Goal: Information Seeking & Learning: Learn about a topic

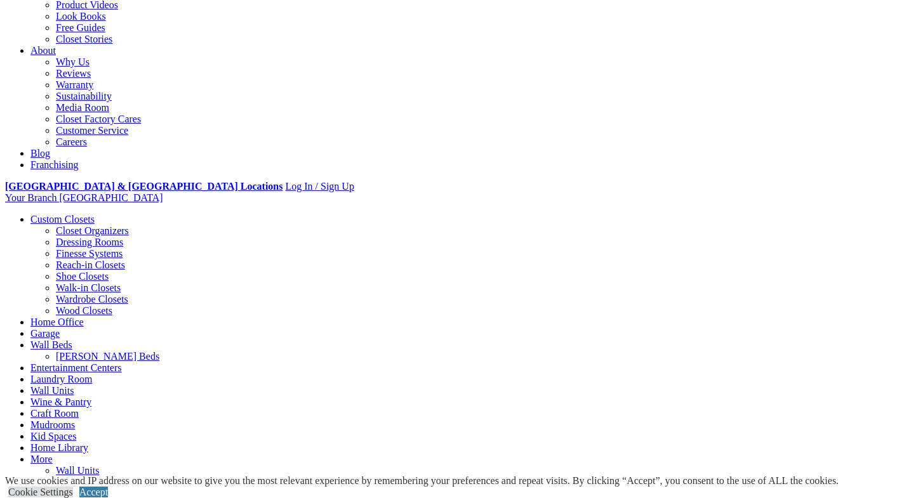
scroll to position [302, 0]
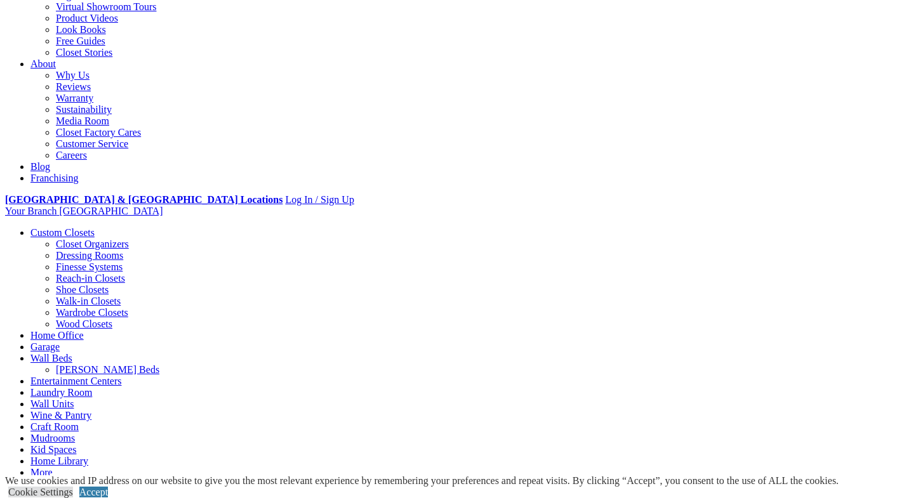
scroll to position [297, 0]
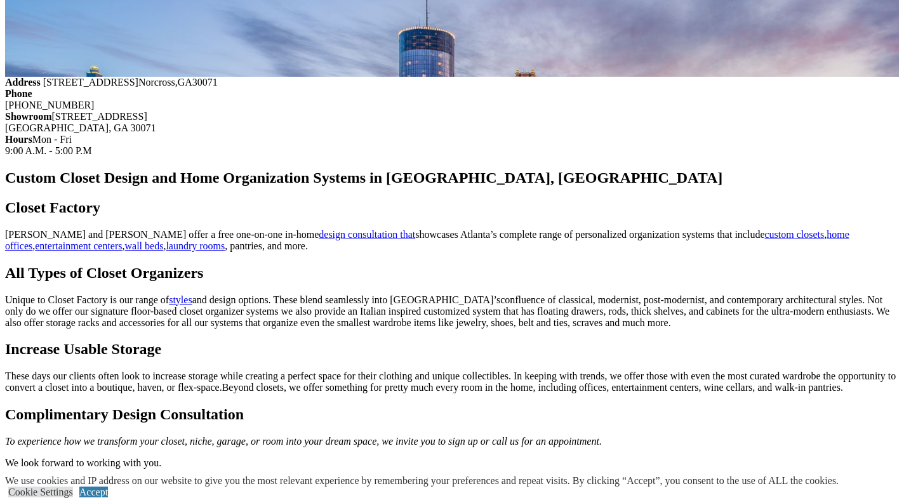
scroll to position [1265, 0]
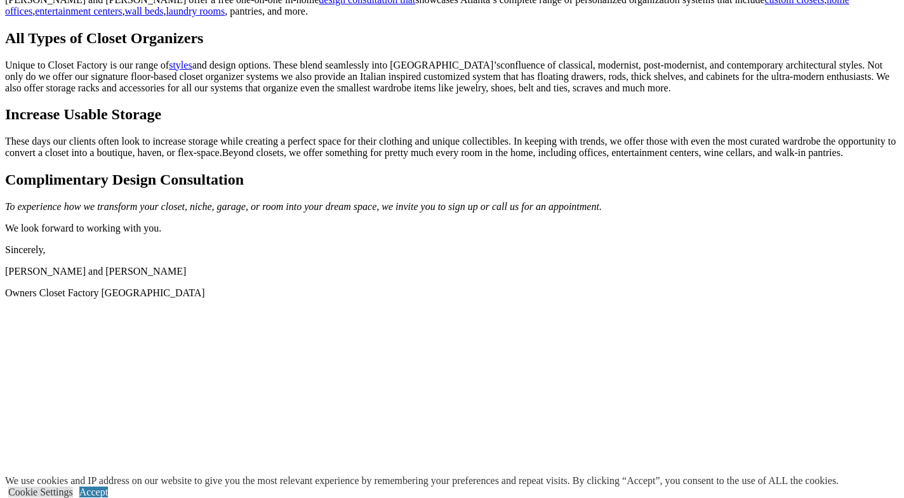
scroll to position [1500, 0]
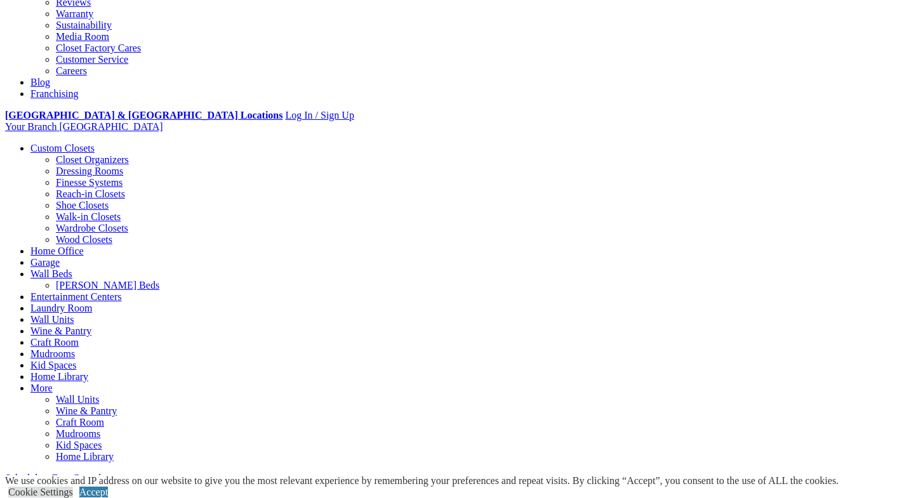
scroll to position [385, 0]
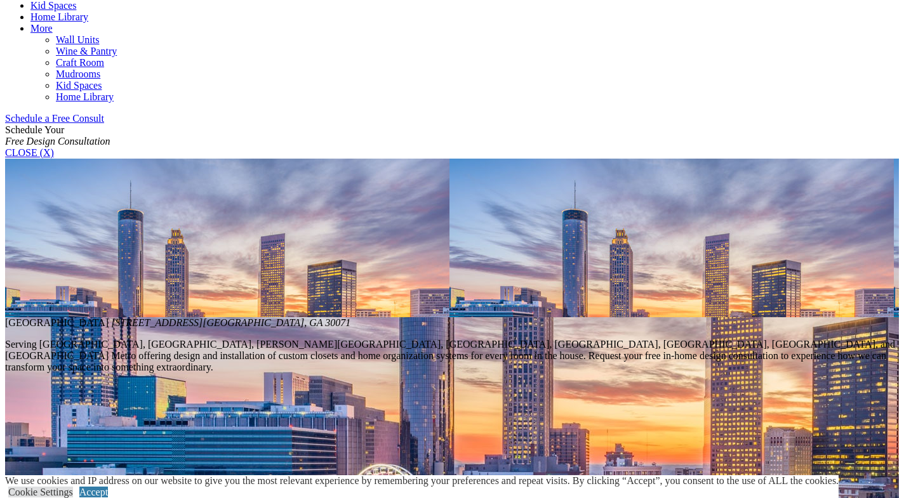
scroll to position [722, 0]
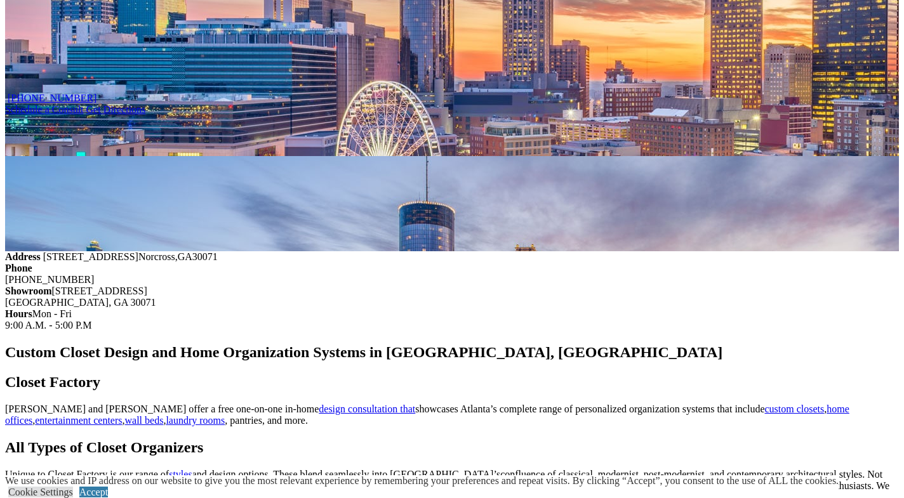
scroll to position [1125, 0]
